Goal: Check status: Check status

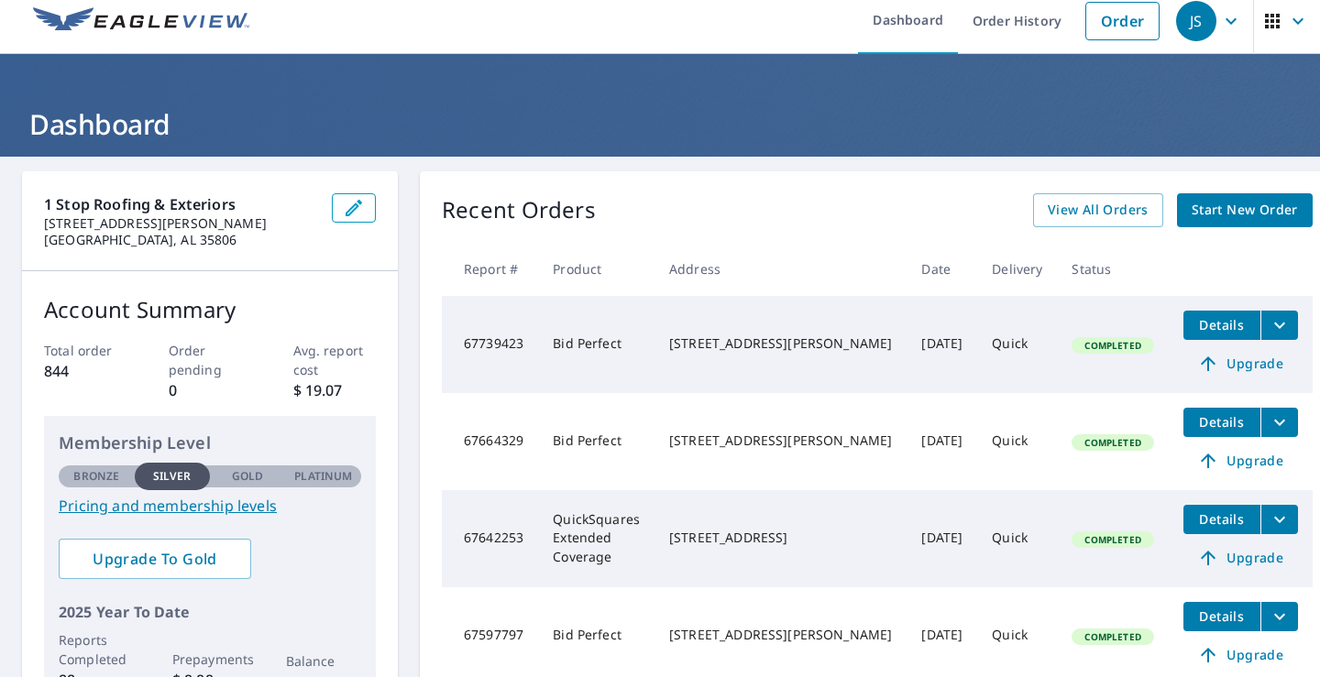
scroll to position [4, 0]
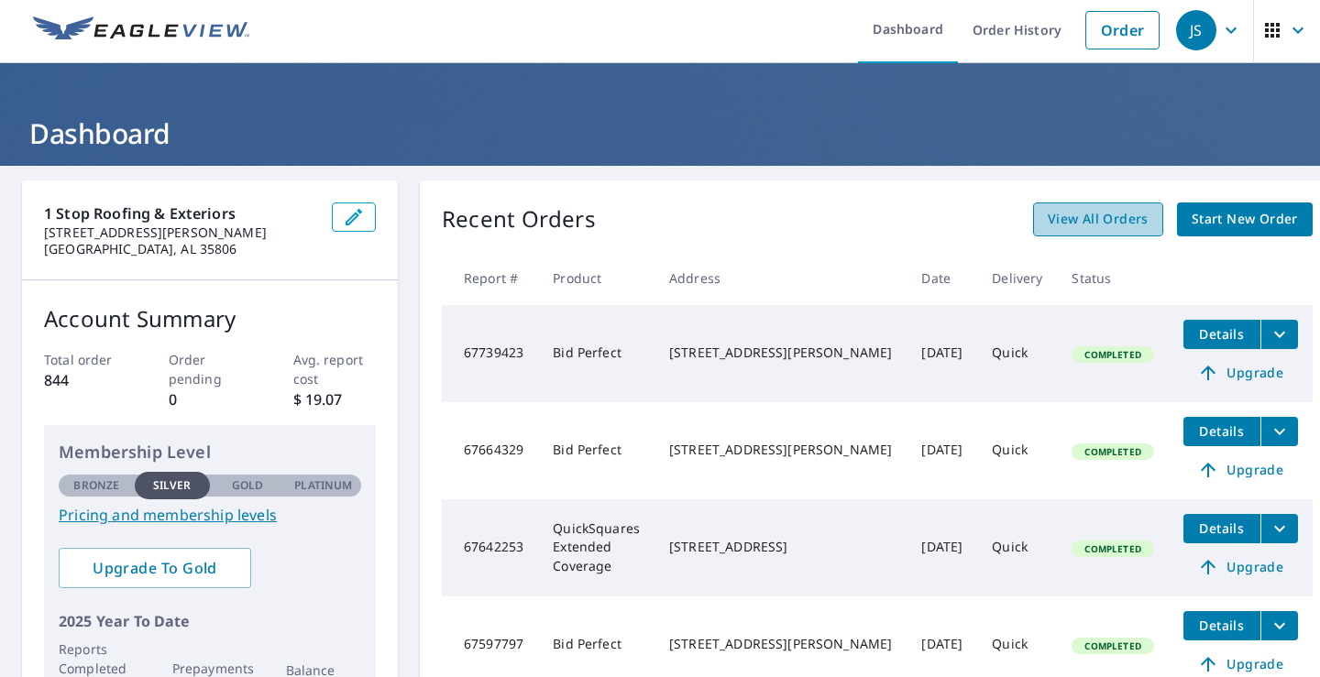
click at [1077, 220] on span "View All Orders" at bounding box center [1098, 219] width 101 height 23
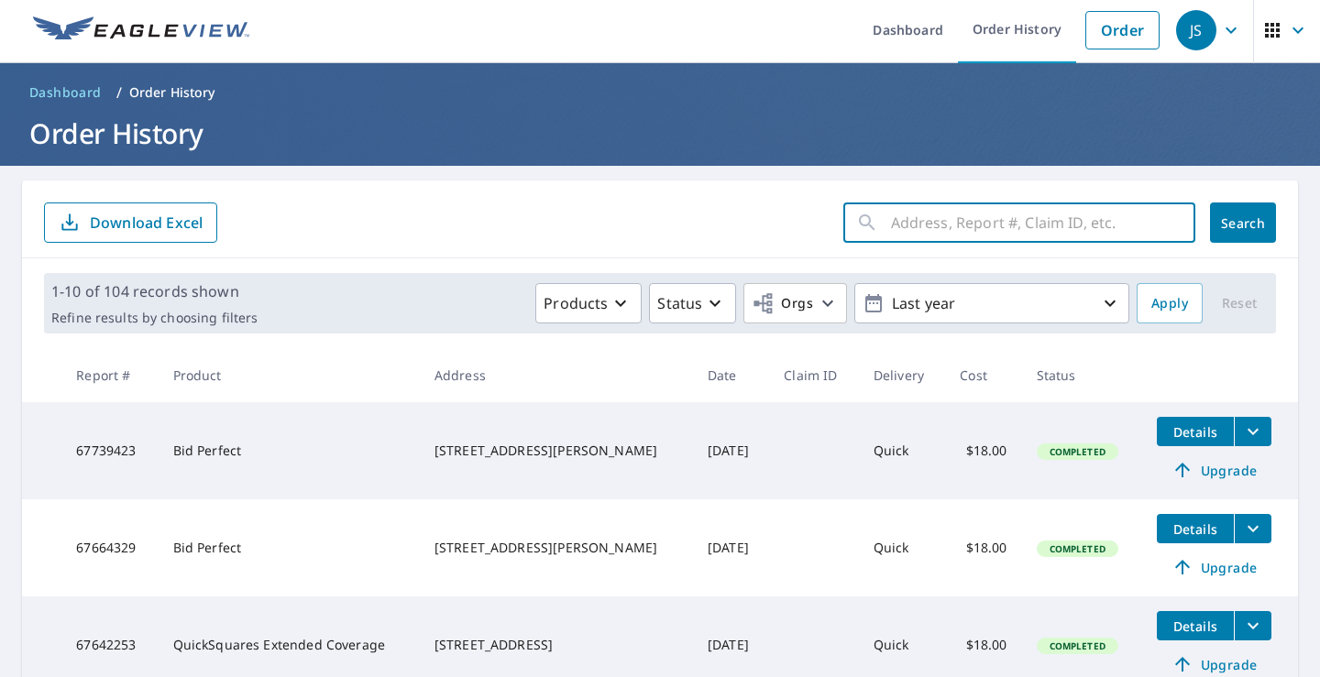
click at [997, 226] on input "text" at bounding box center [1043, 222] width 304 height 51
type input "13 to"
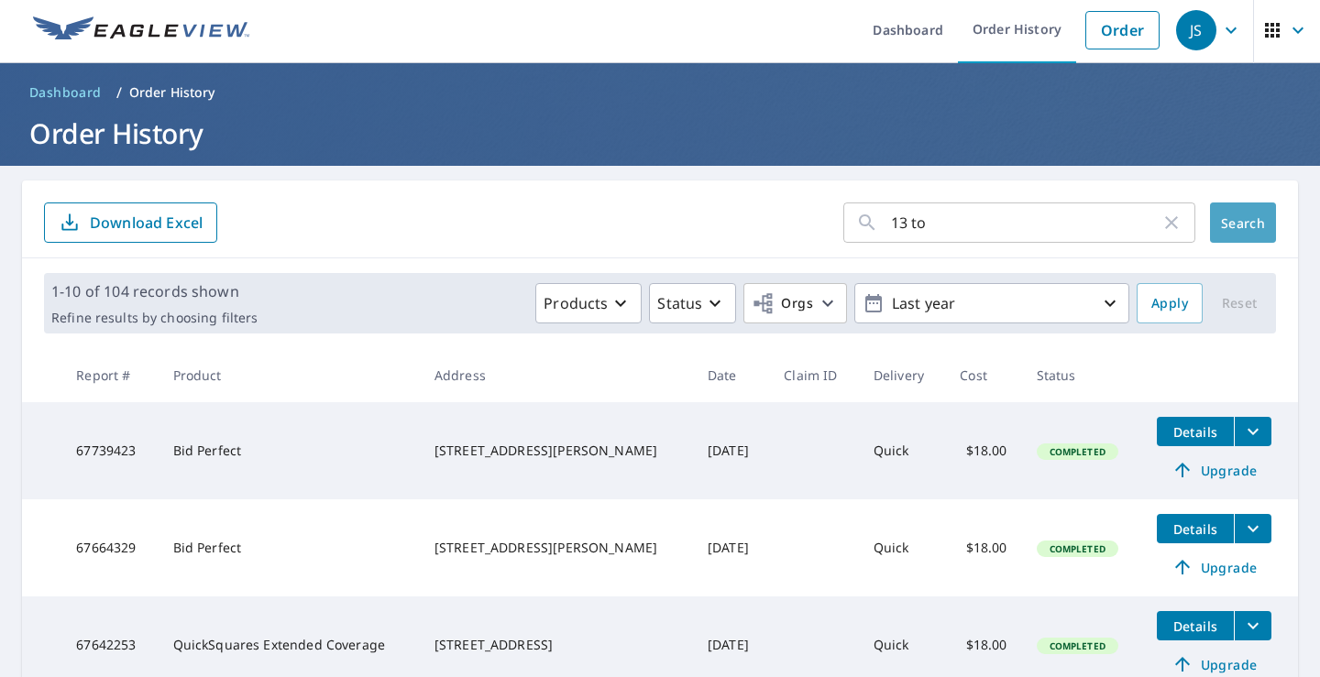
click at [1234, 219] on span "Search" at bounding box center [1243, 223] width 37 height 17
